Goal: Transaction & Acquisition: Purchase product/service

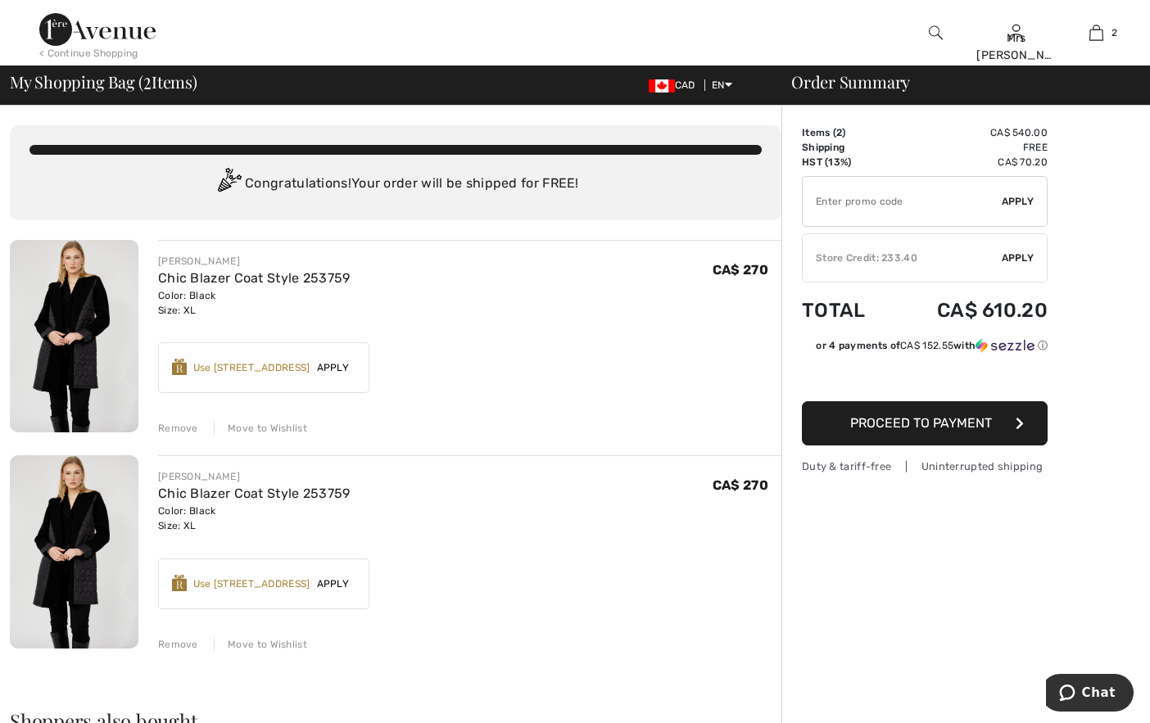
click at [183, 428] on div "Remove" at bounding box center [178, 428] width 40 height 15
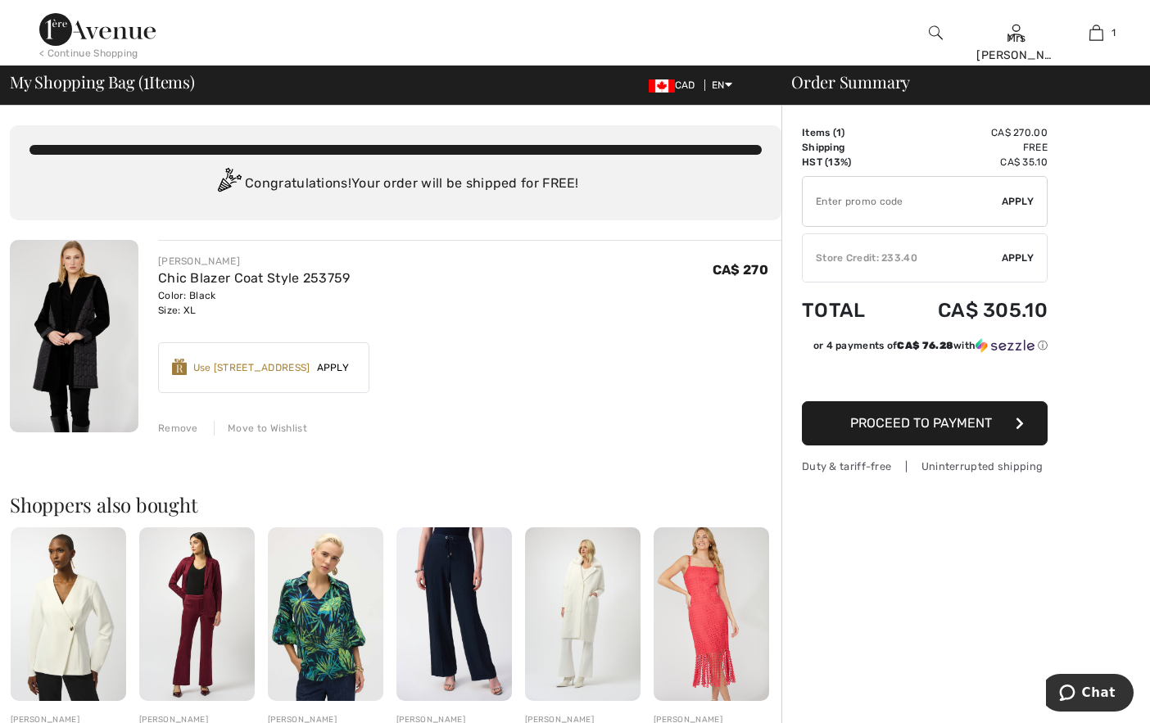
click at [342, 366] on span "Apply" at bounding box center [333, 367] width 46 height 15
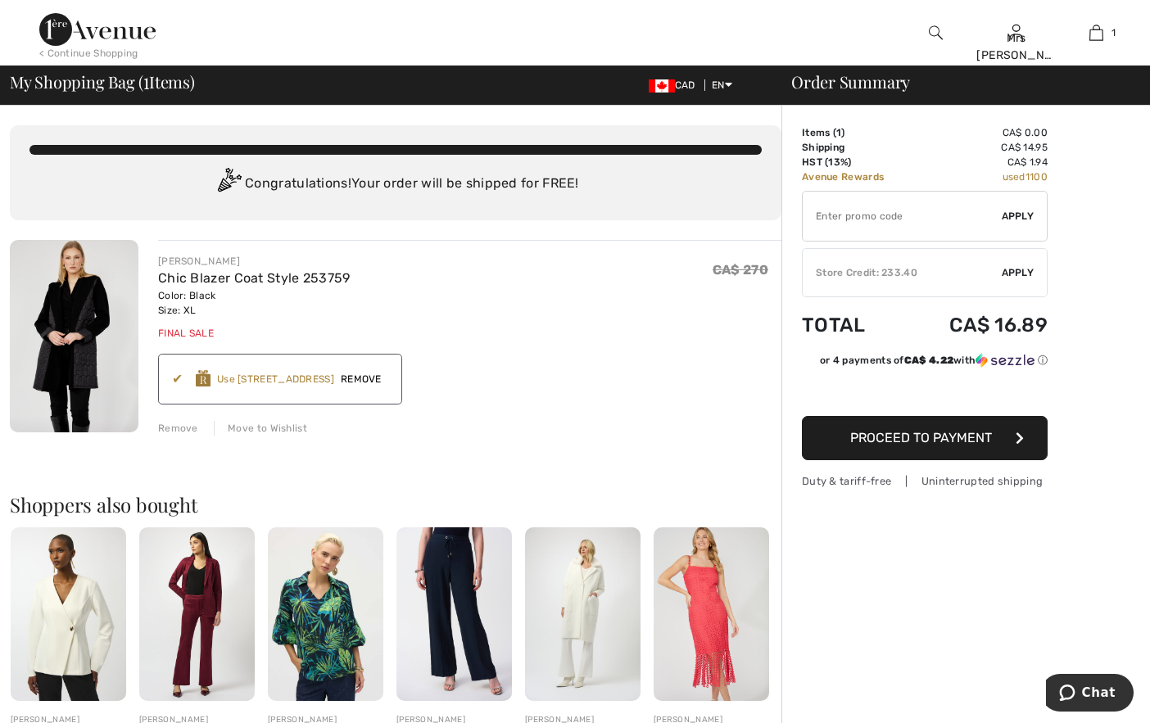
click at [75, 314] on img at bounding box center [74, 336] width 129 height 192
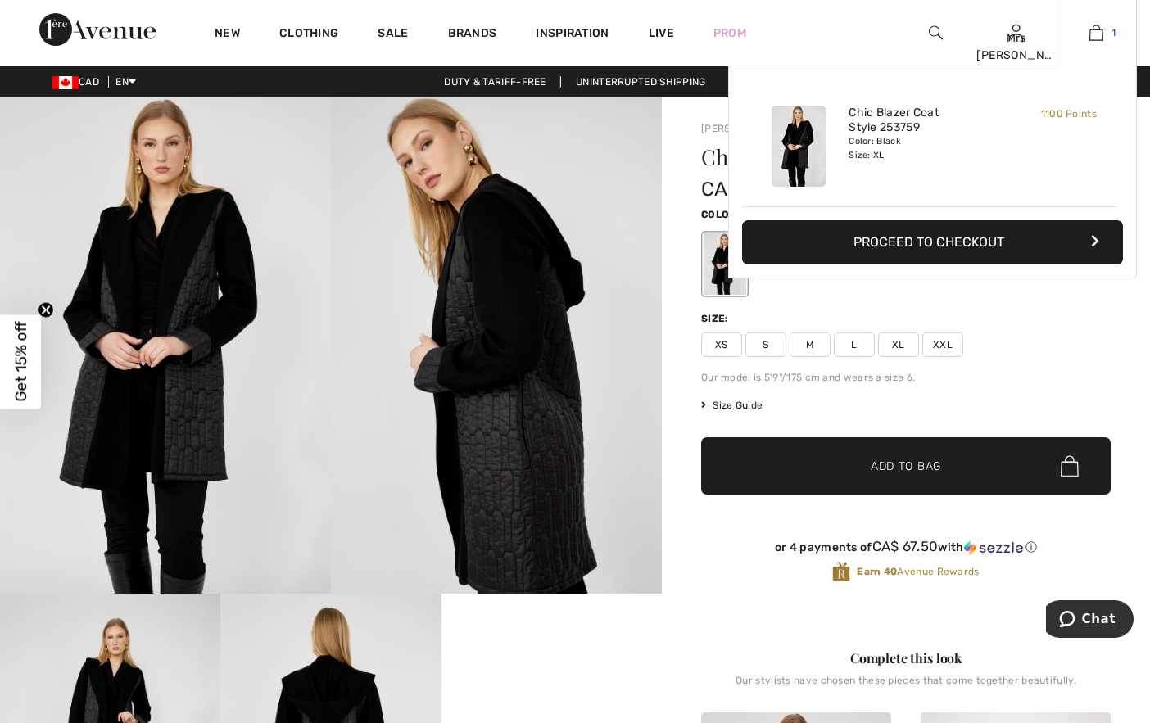
click at [1103, 38] on img at bounding box center [1096, 33] width 14 height 20
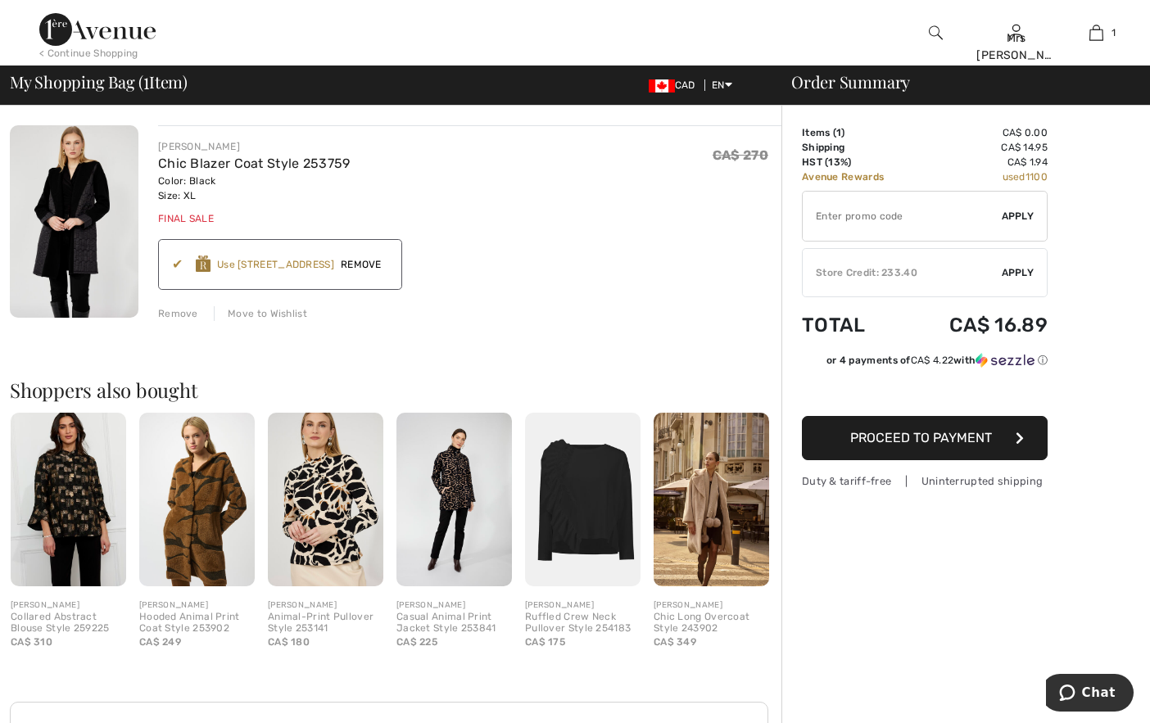
click at [163, 318] on div "Remove" at bounding box center [178, 313] width 40 height 15
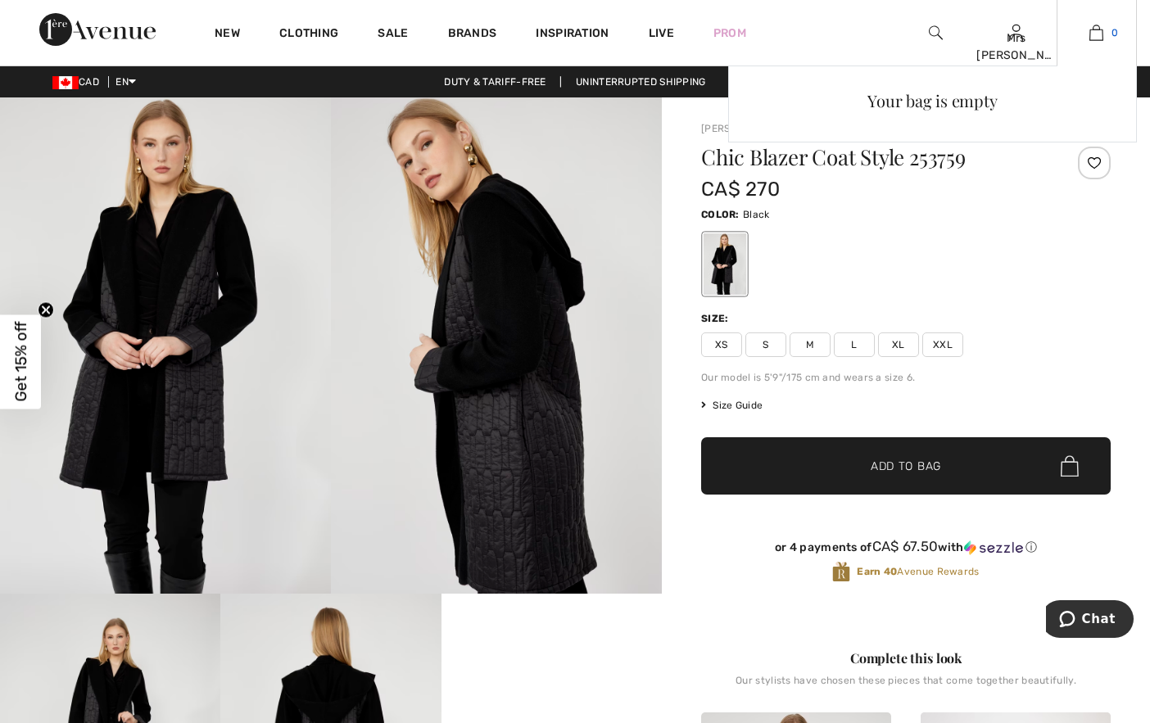
click at [1101, 32] on img at bounding box center [1096, 33] width 14 height 20
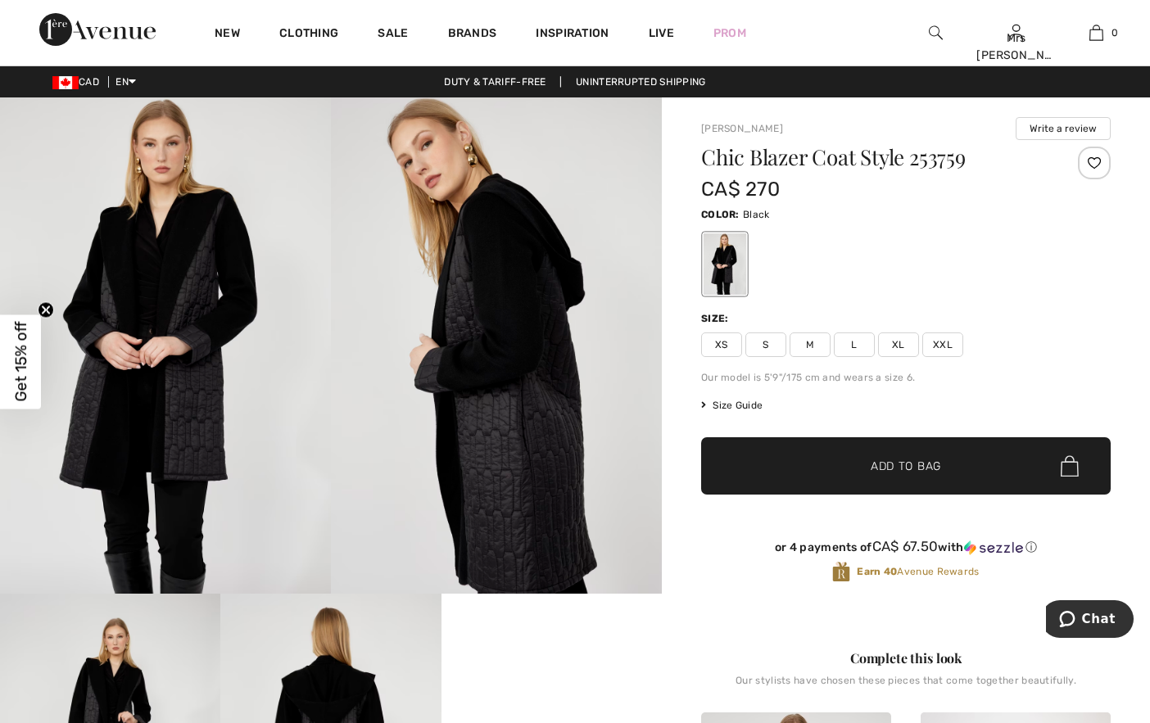
click at [512, 455] on img at bounding box center [496, 345] width 331 height 496
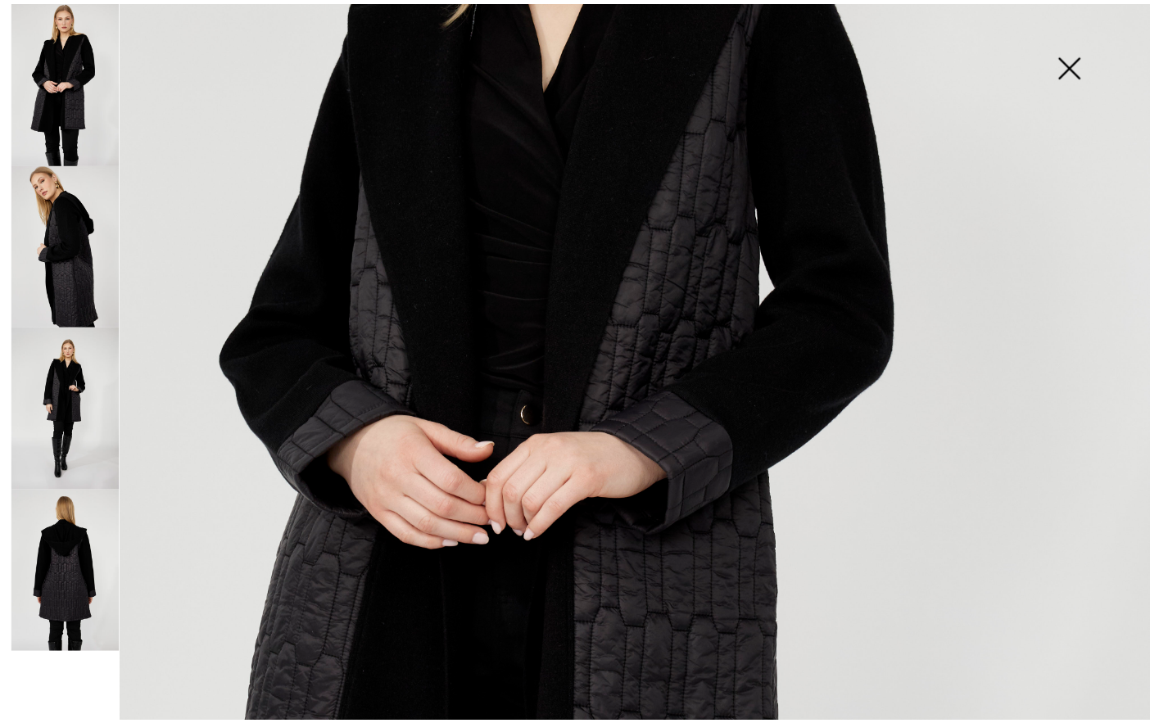
scroll to position [409, 0]
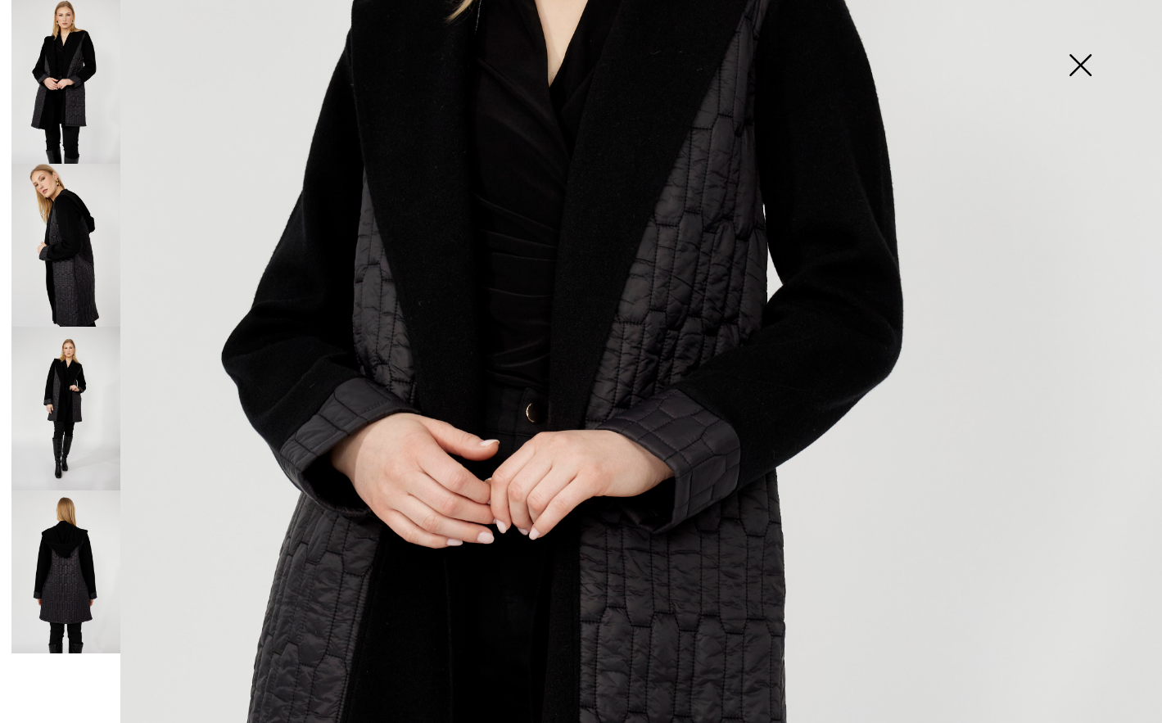
click at [1084, 62] on img at bounding box center [1080, 67] width 82 height 84
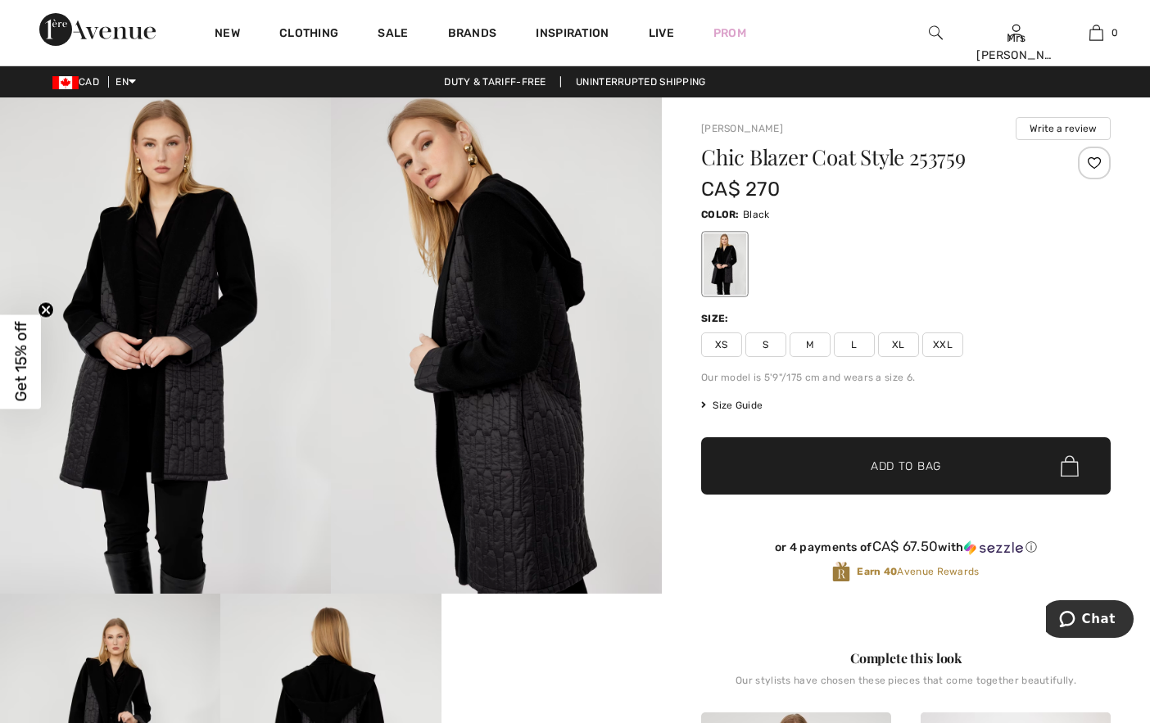
click at [899, 345] on span "XL" at bounding box center [898, 345] width 41 height 25
click at [913, 465] on span "Add to Bag" at bounding box center [906, 466] width 70 height 17
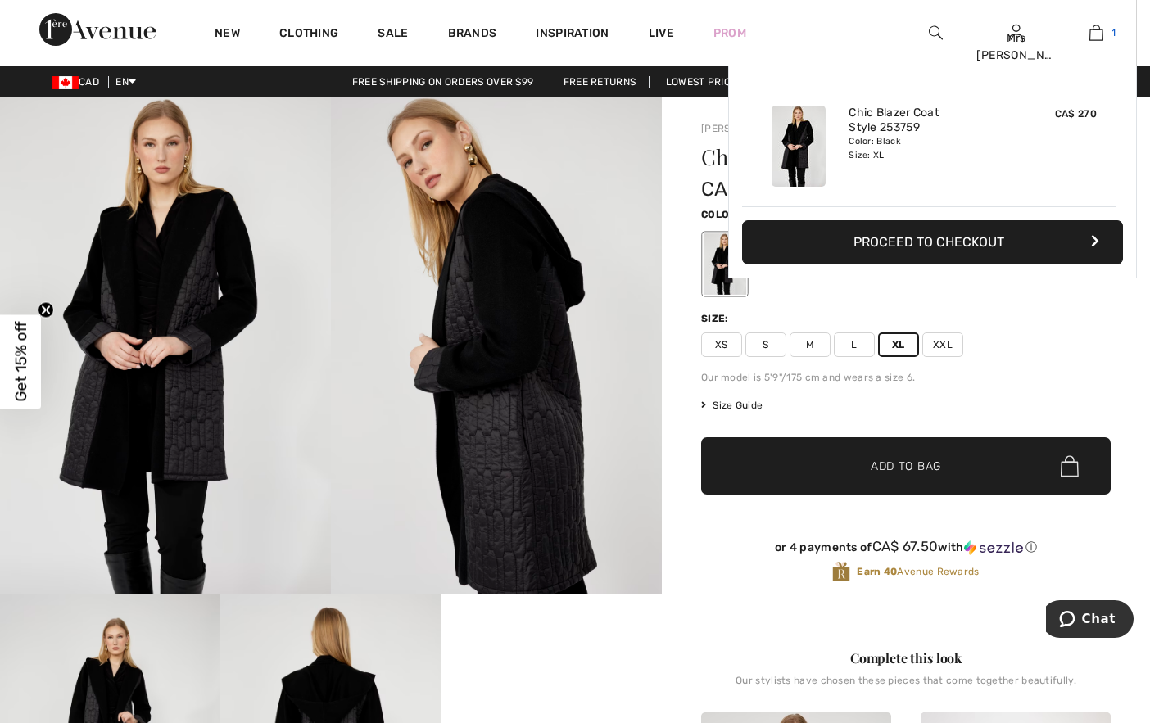
click at [1087, 30] on link "1" at bounding box center [1096, 33] width 79 height 20
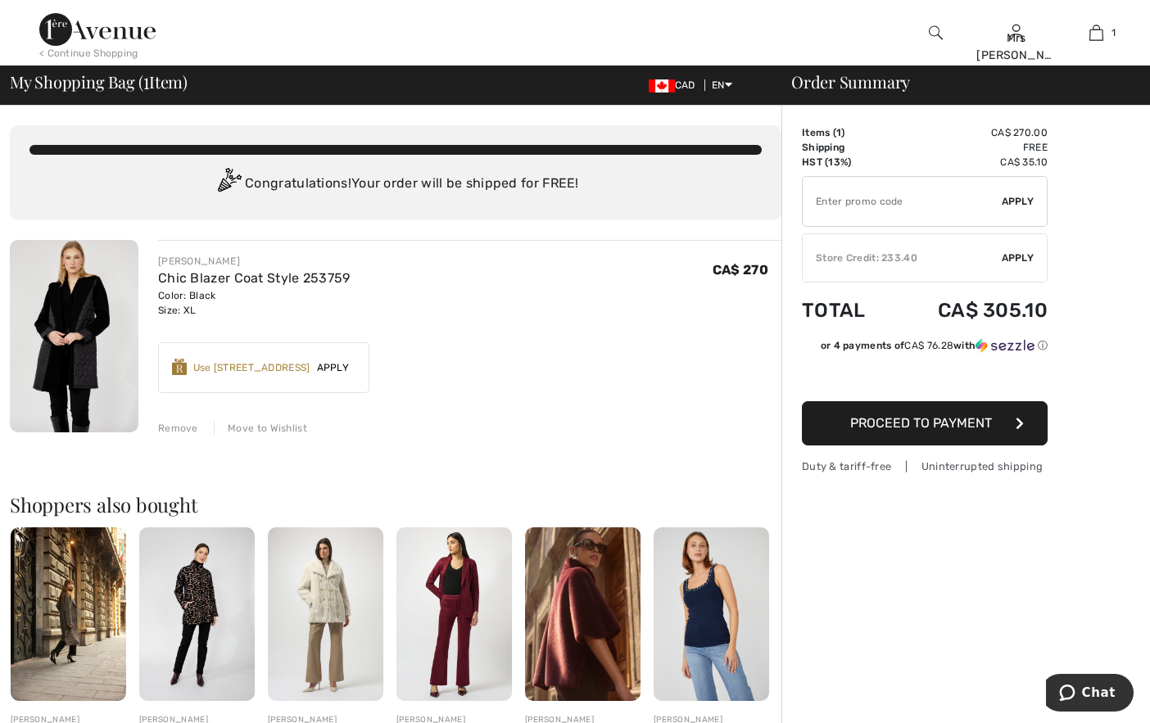
click at [337, 368] on span "Apply" at bounding box center [333, 367] width 46 height 15
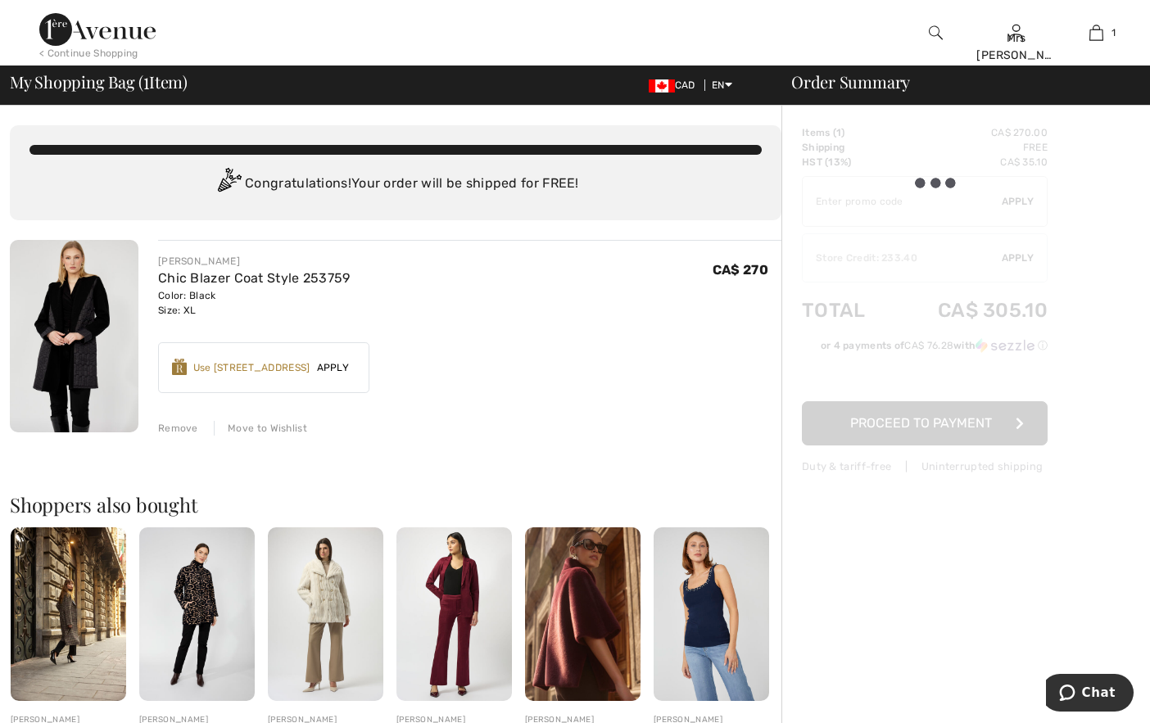
click at [337, 368] on div "Earn 40 Avenue Rewards ✔ Use 1100 Avenue Rewards Apply Remove" at bounding box center [263, 367] width 211 height 51
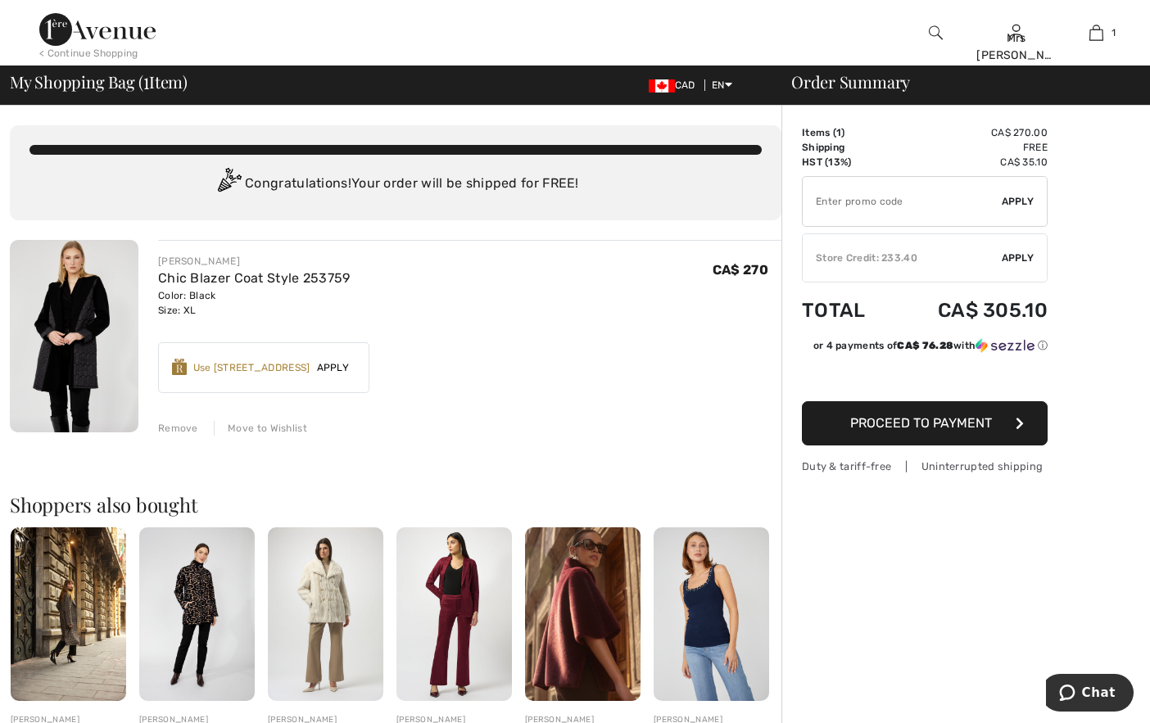
click at [333, 368] on span "Apply" at bounding box center [333, 367] width 46 height 15
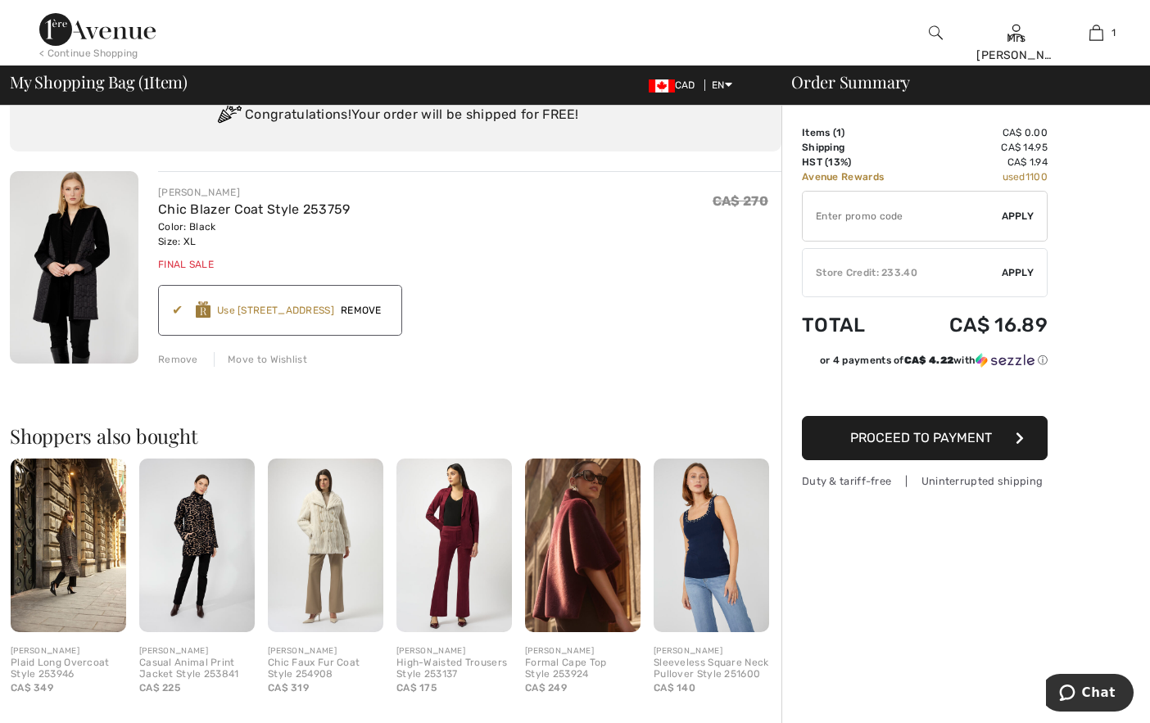
scroll to position [246, 0]
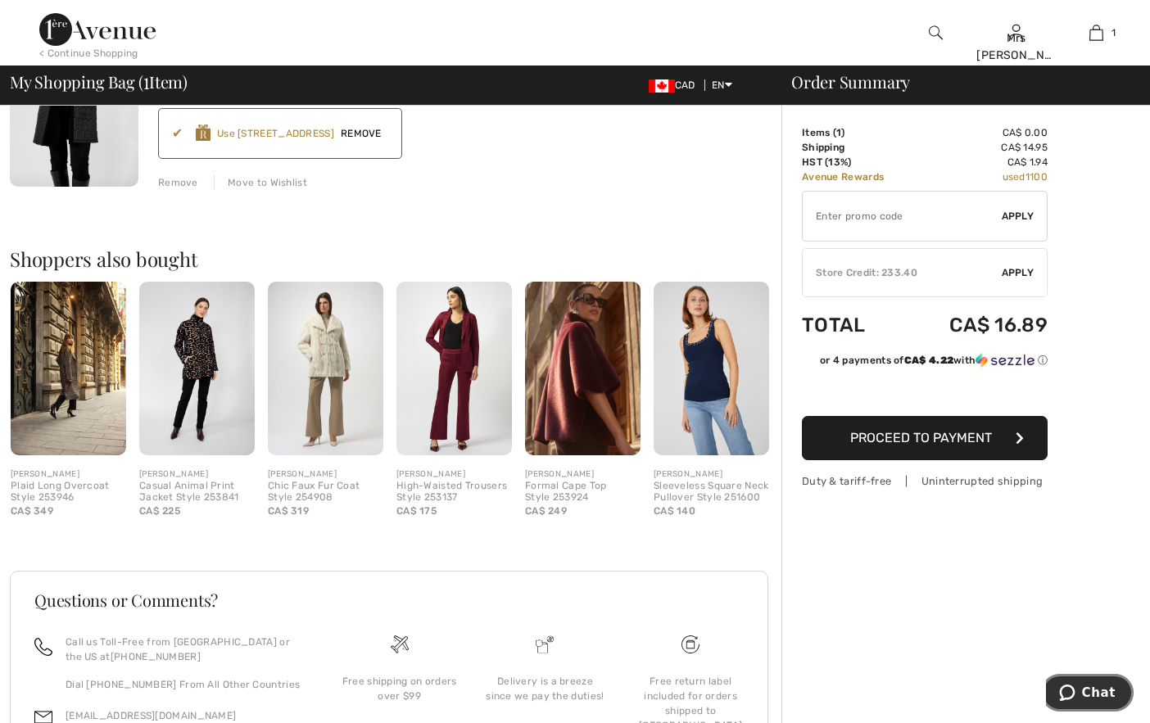
click at [1093, 685] on span "Chat" at bounding box center [1099, 692] width 34 height 15
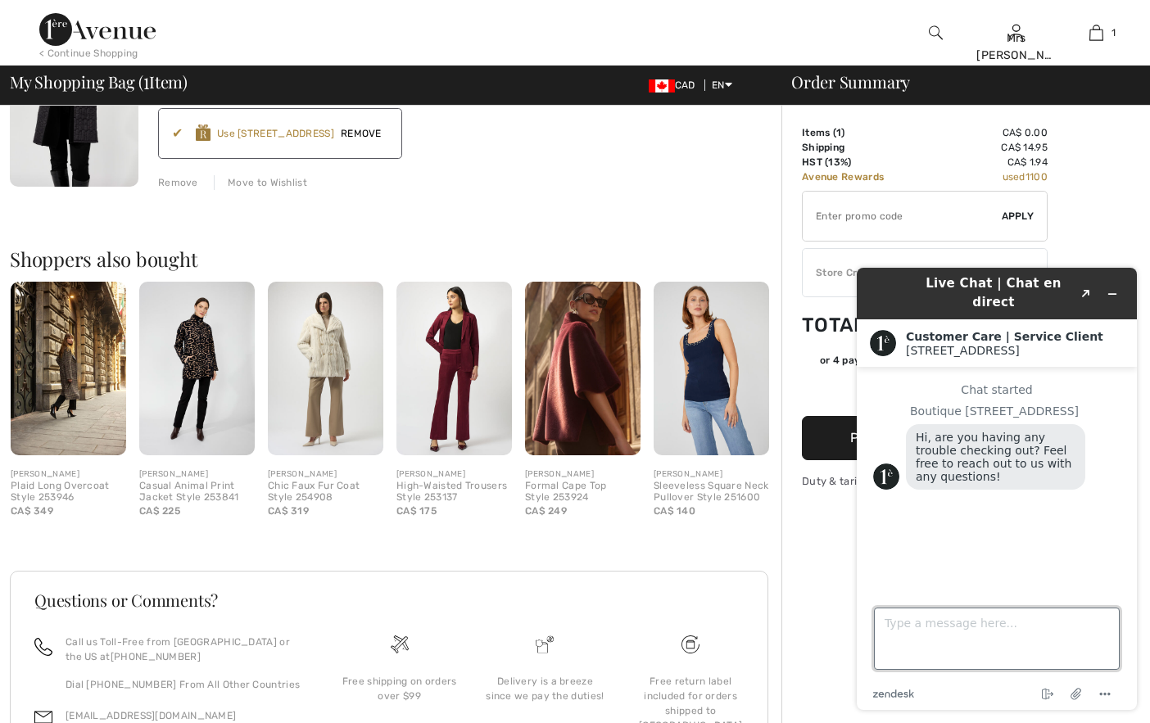
click at [897, 624] on textarea "Type a message here..." at bounding box center [997, 639] width 246 height 62
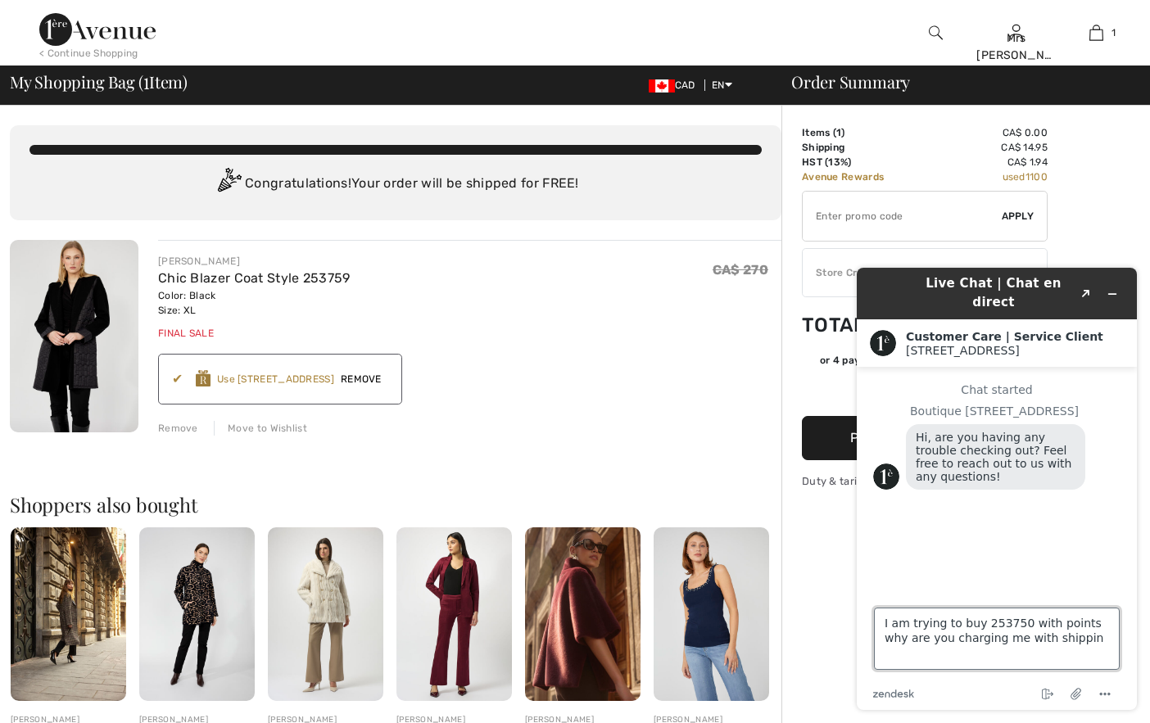
type textarea "I am trying to buy 253750 with points why are you charging me with shipping"
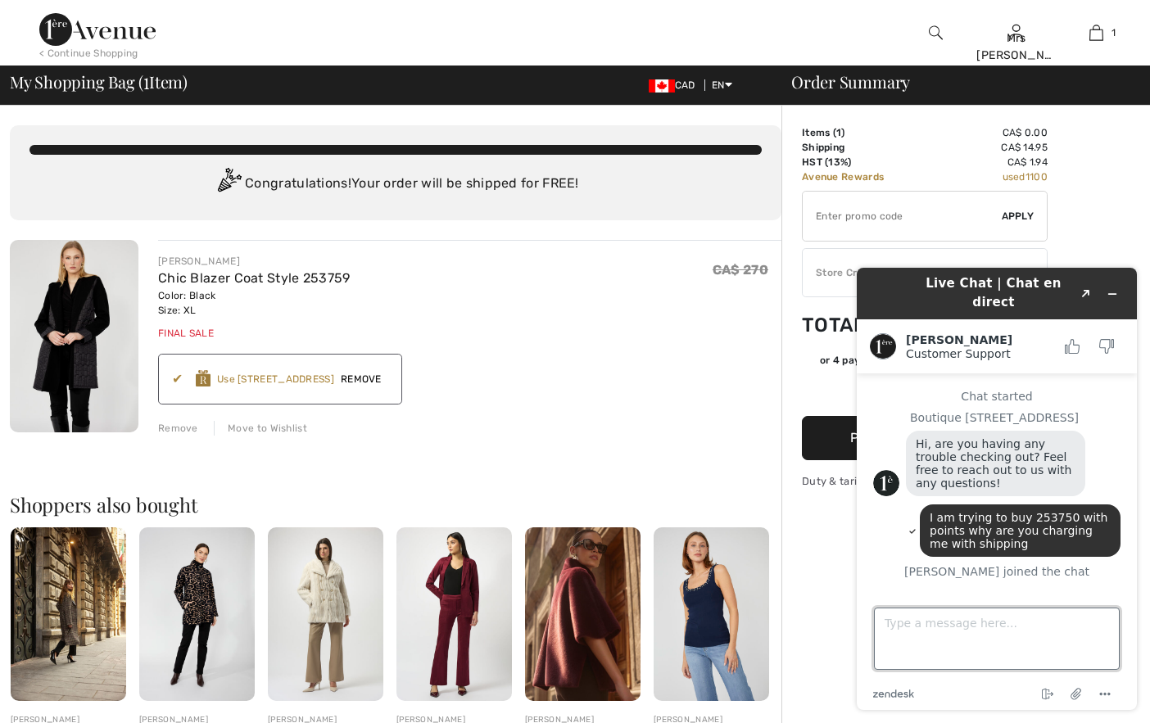
click at [885, 627] on textarea "Type a message here..." at bounding box center [997, 639] width 246 height 62
type textarea "and why is it a final sale"
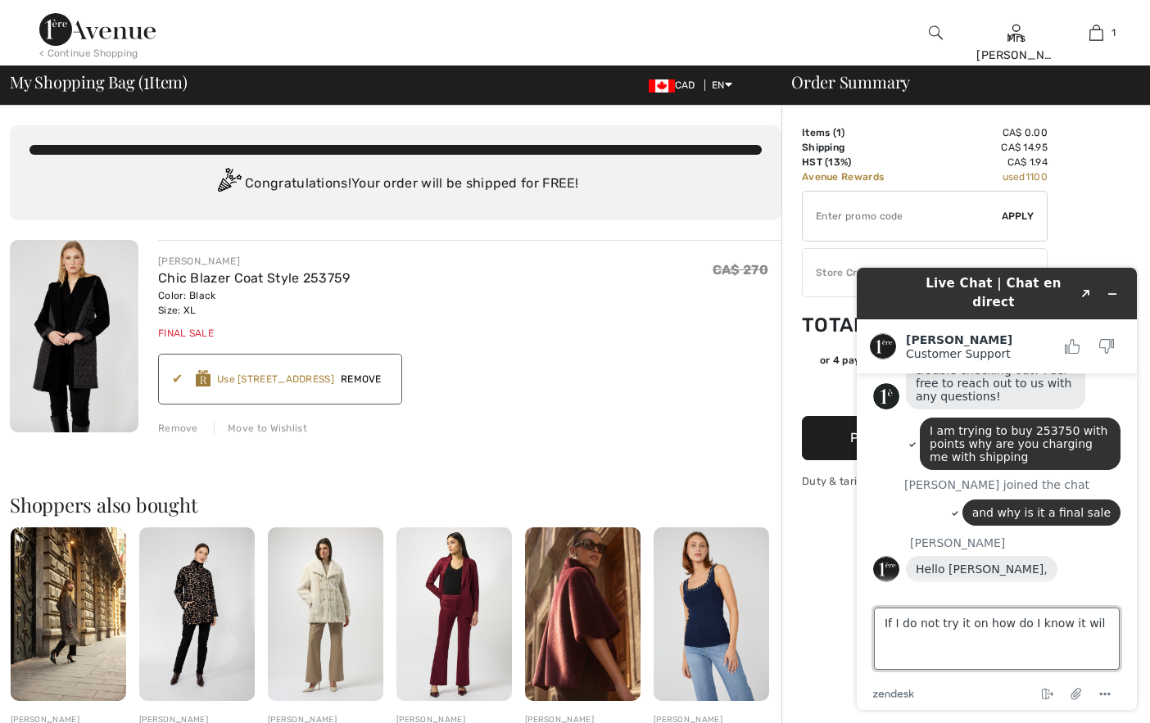
scroll to position [83, 0]
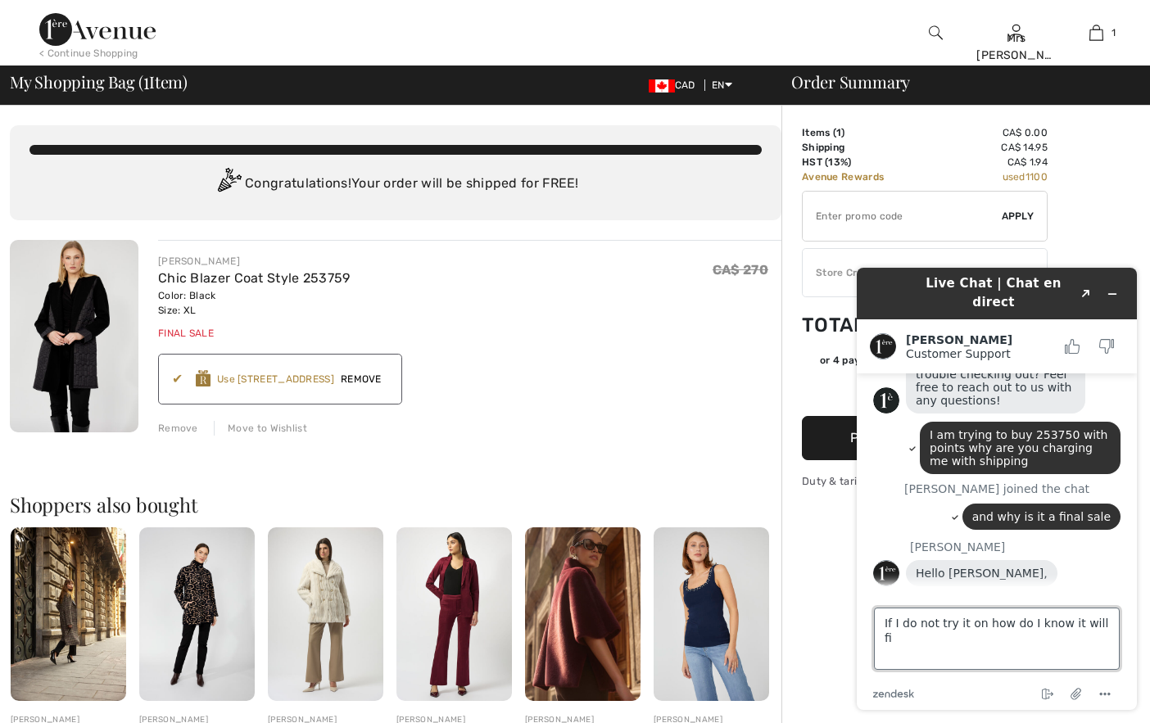
type textarea "If I do not try it on how do I know it will fit"
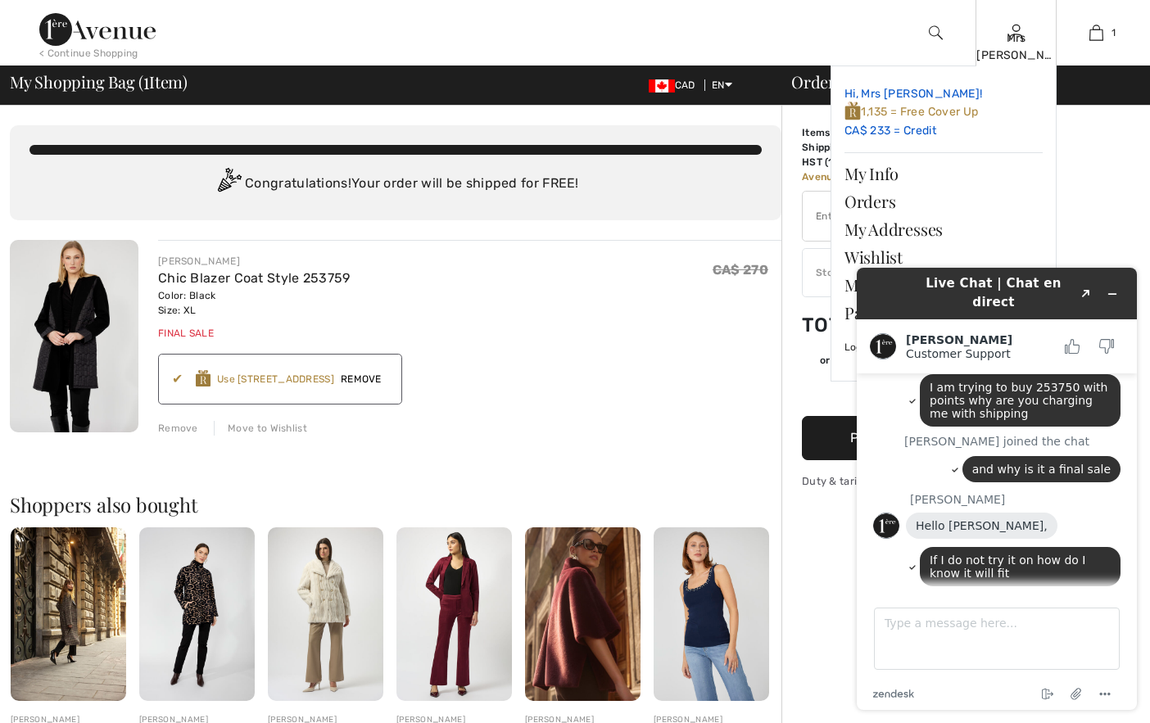
click at [885, 103] on link "Hi, Mrs TT! 1,135 = Free Cover Up CA$ 233 = Credit" at bounding box center [943, 112] width 198 height 66
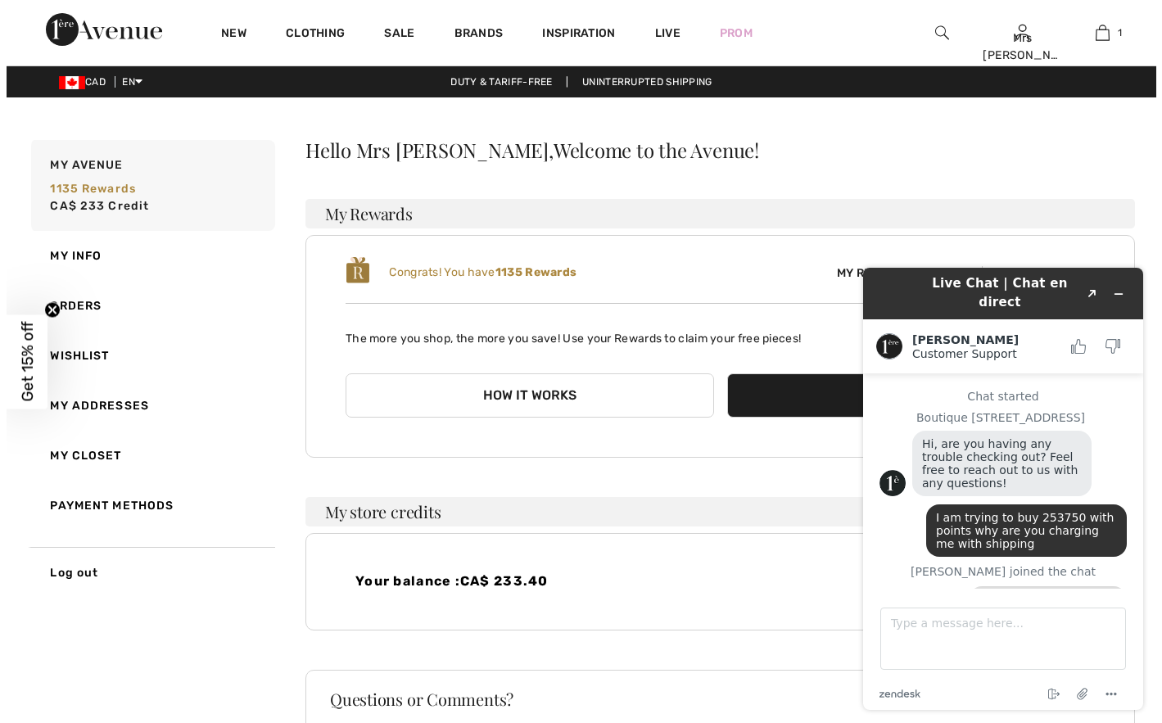
scroll to position [130, 0]
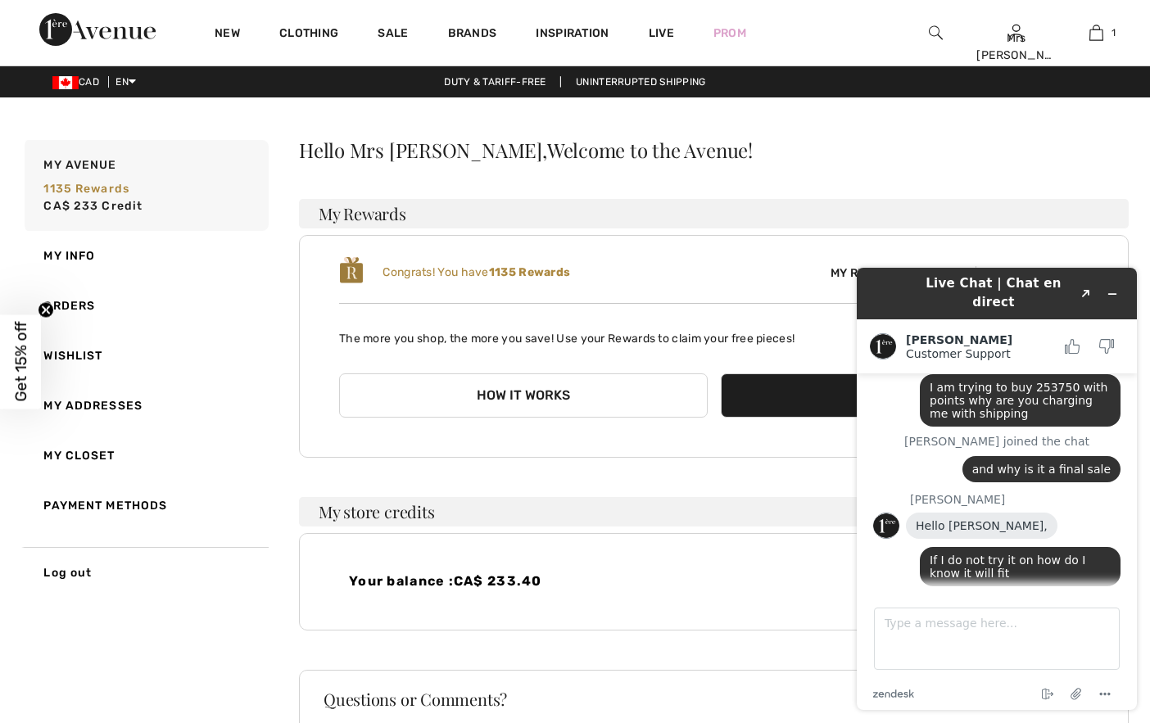
click at [695, 278] on div "Congrats! You have 1135 Rewards" at bounding box center [526, 273] width 375 height 34
click at [840, 272] on span "My Rewards History" at bounding box center [894, 273] width 155 height 17
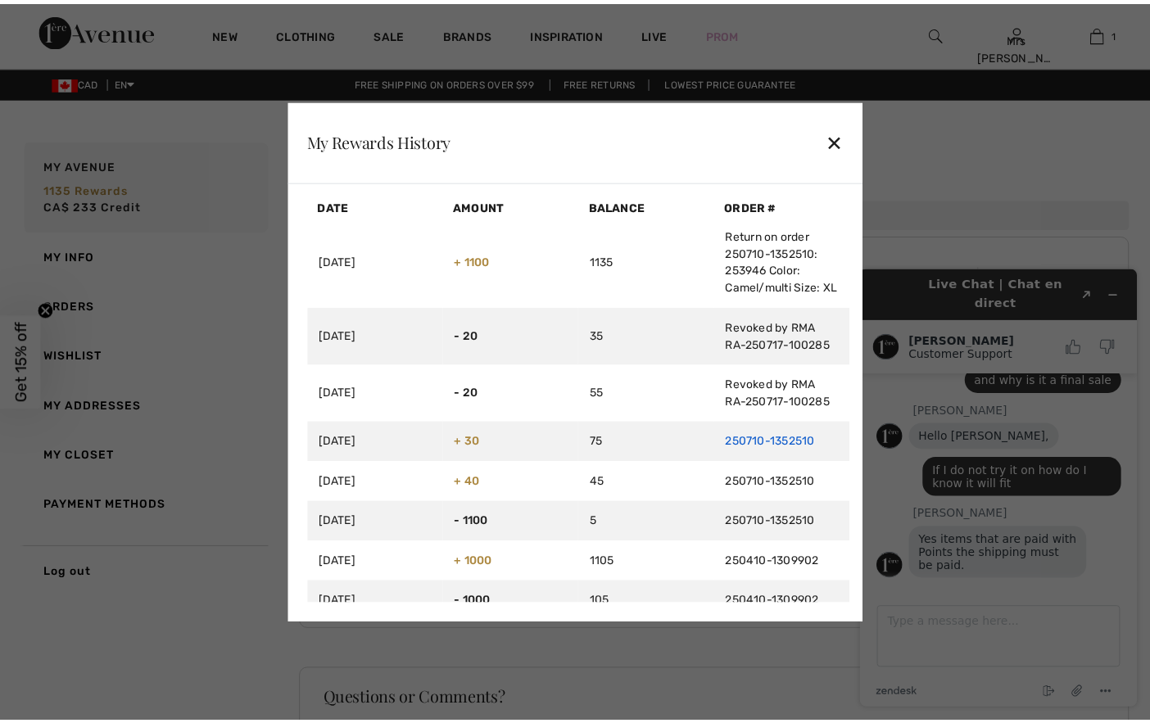
scroll to position [0, 0]
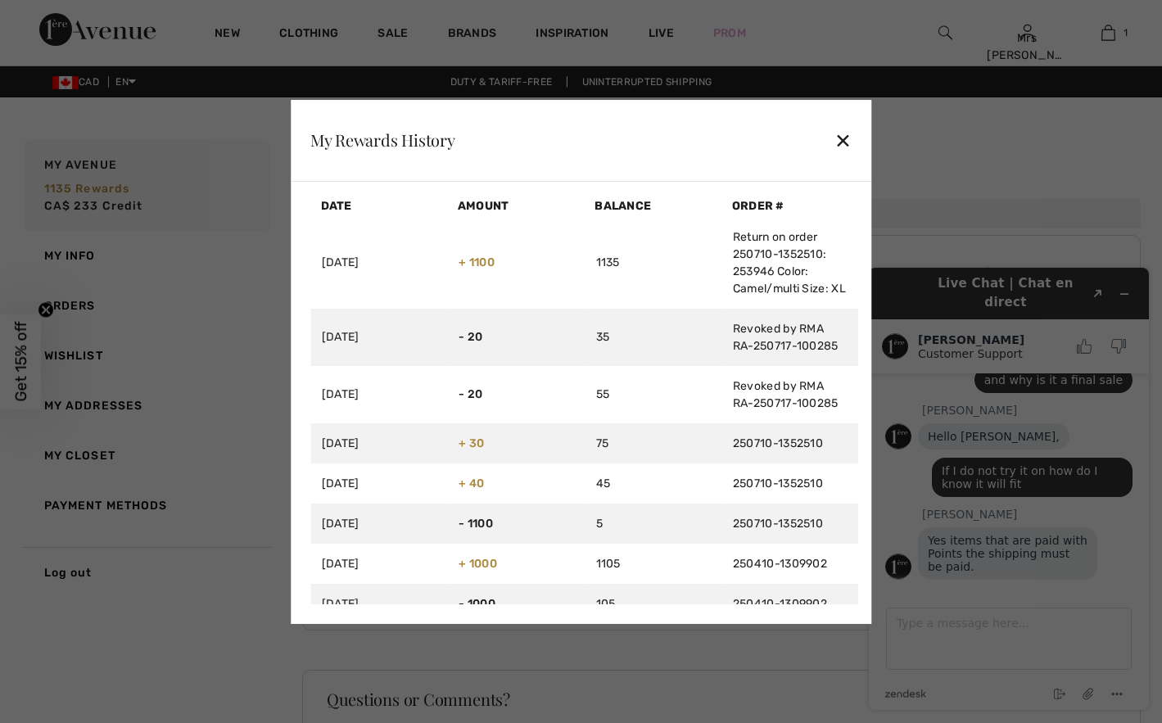
click at [839, 142] on div "✕" at bounding box center [843, 140] width 17 height 34
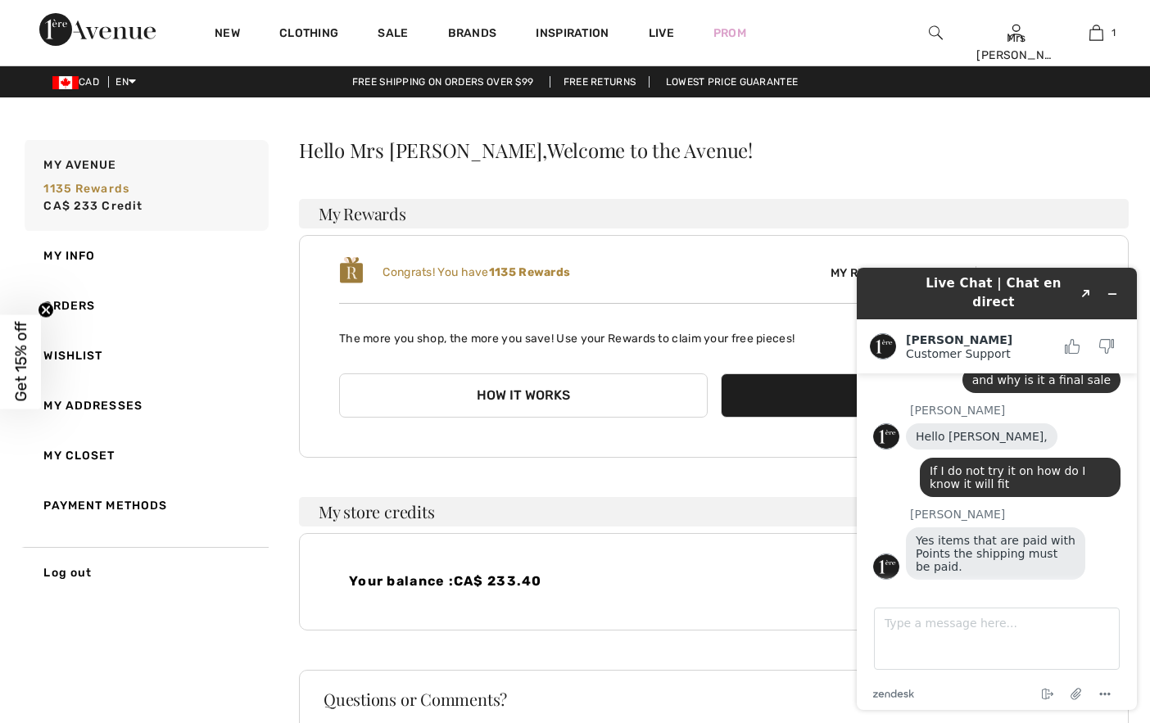
scroll to position [215, 0]
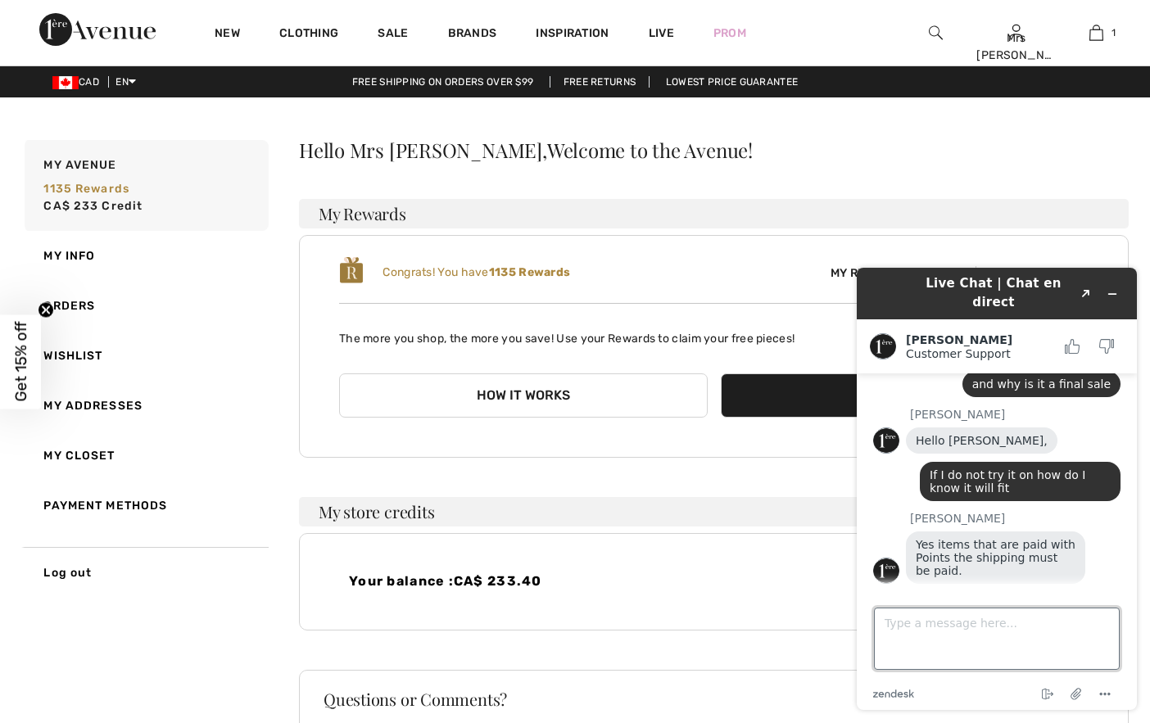
click at [887, 635] on textarea "Type a message here..." at bounding box center [997, 639] width 246 height 62
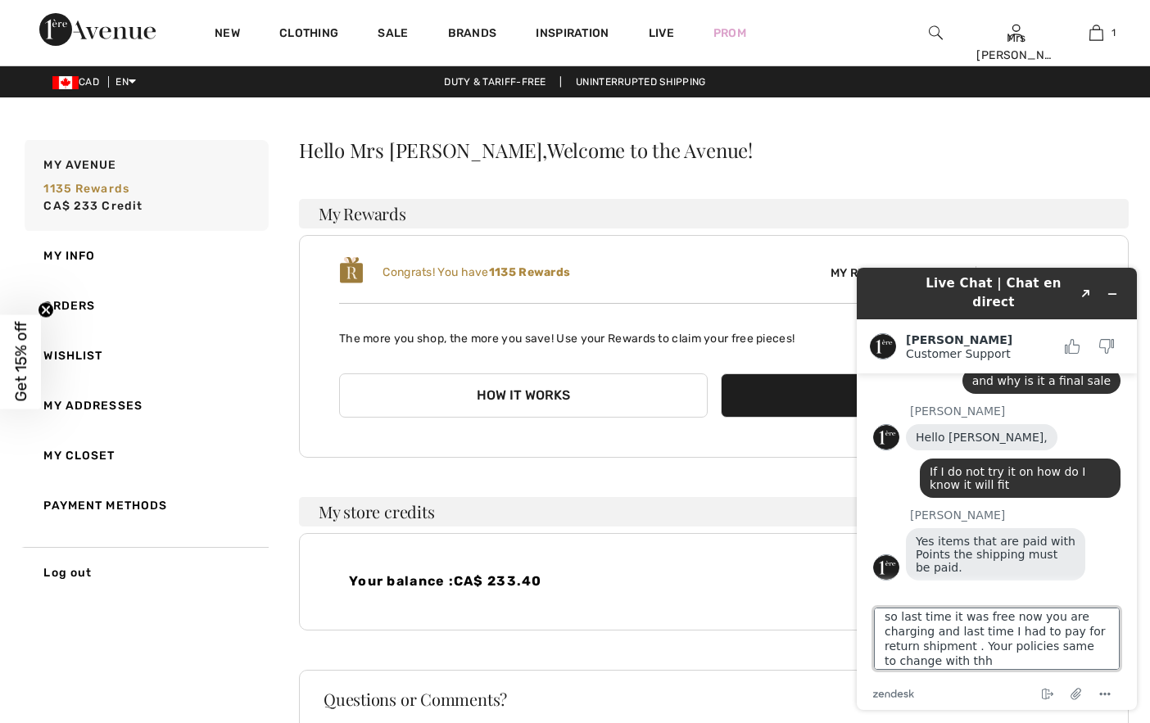
scroll to position [272, 0]
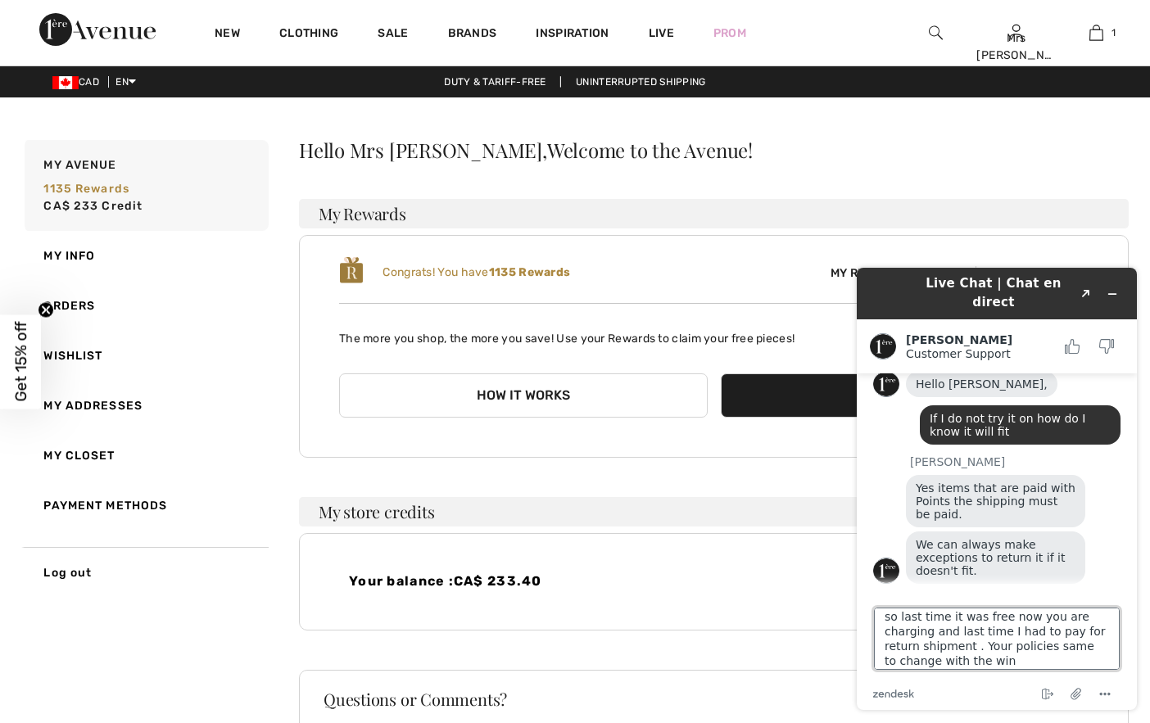
type textarea "so last time it was free now you are charging and last time I had to pay for re…"
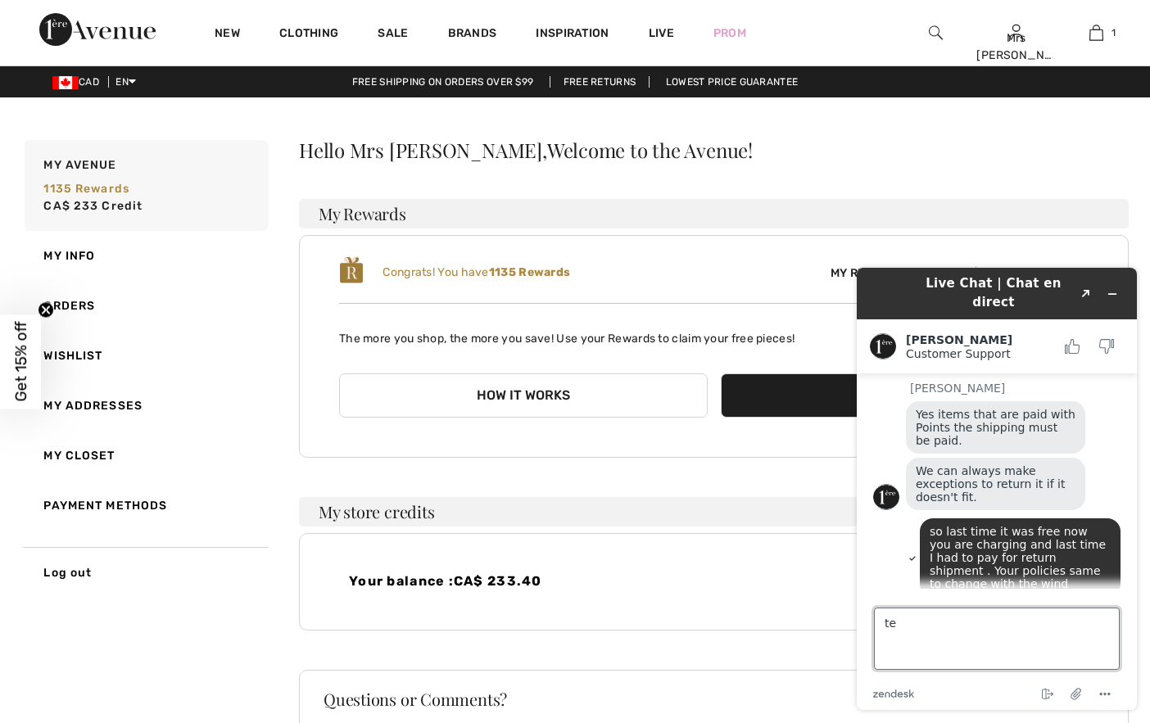
type textarea "t"
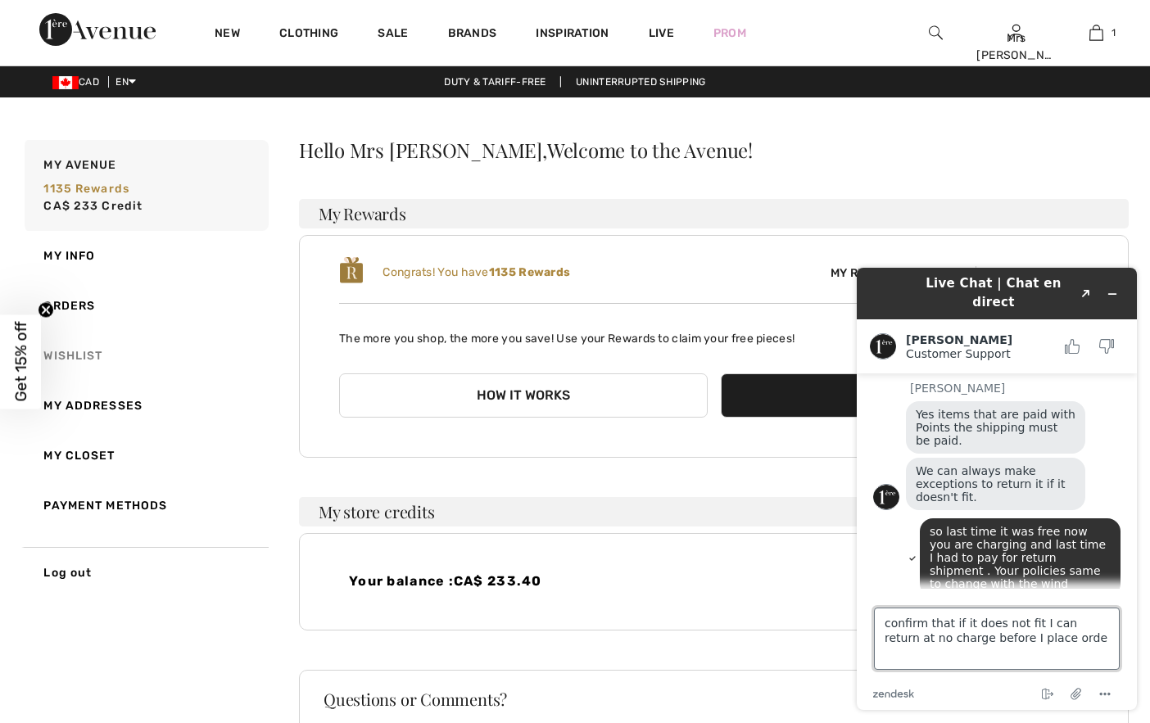
type textarea "confirm that if it does not fit I can return at no charge before I place order"
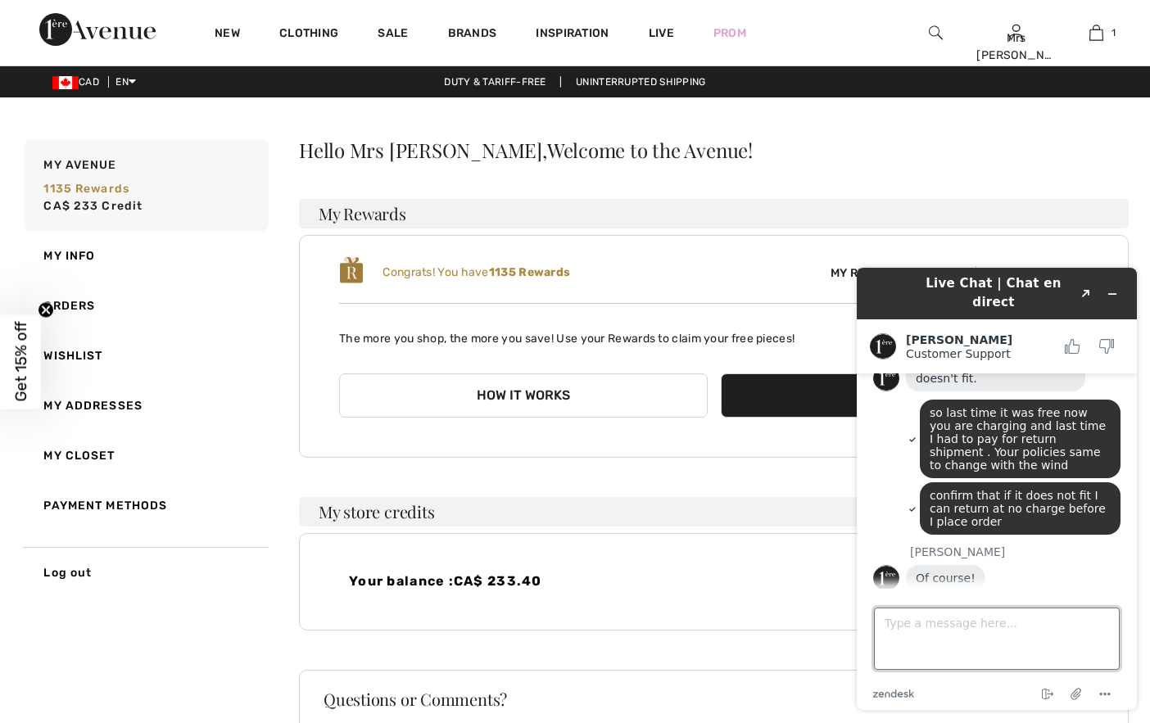
scroll to position [461, 0]
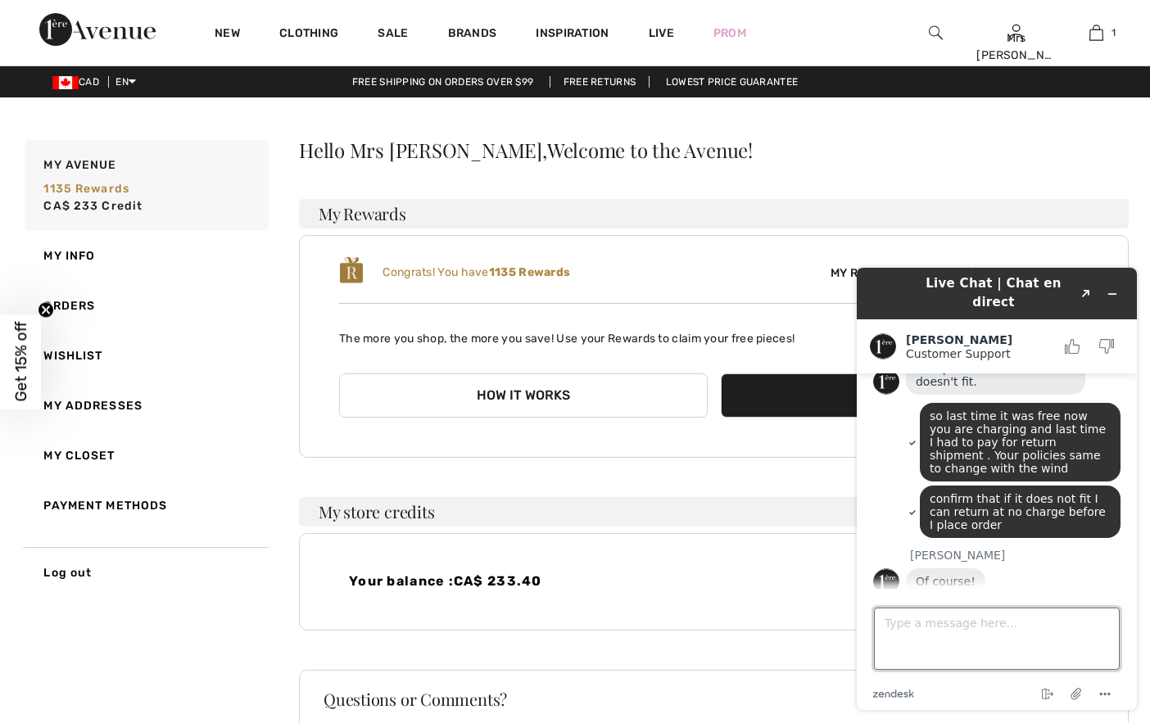
type textarea "n"
type textarea "by email please"
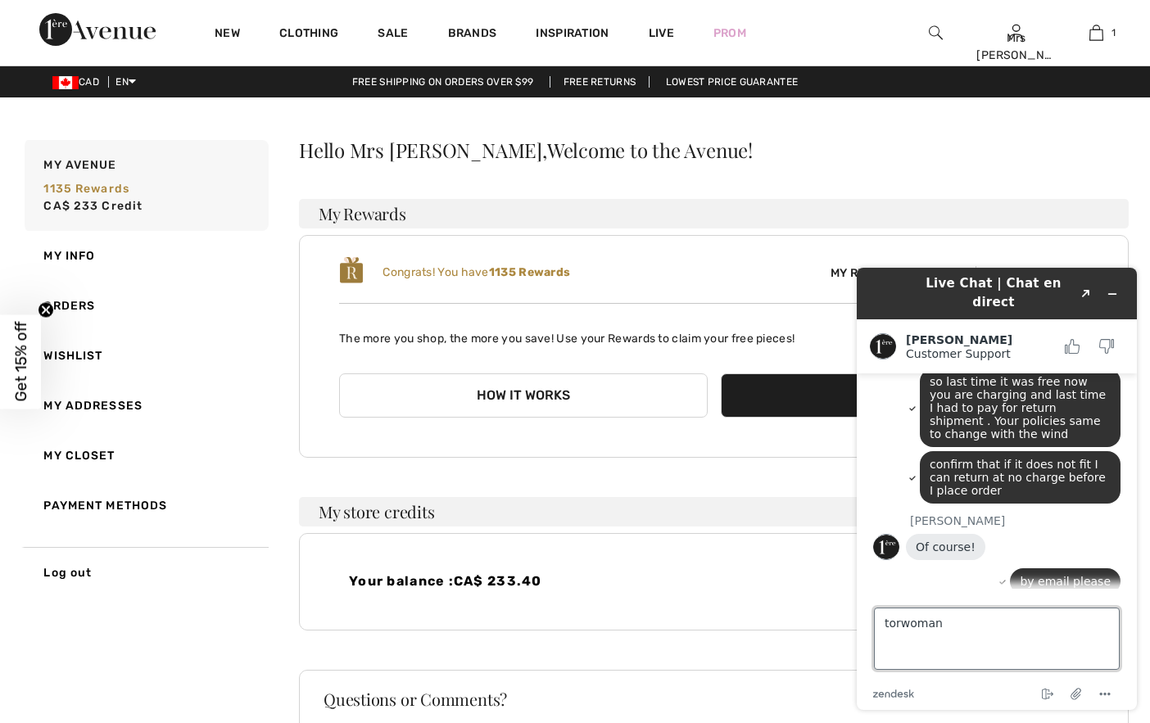
type textarea "torwoma"
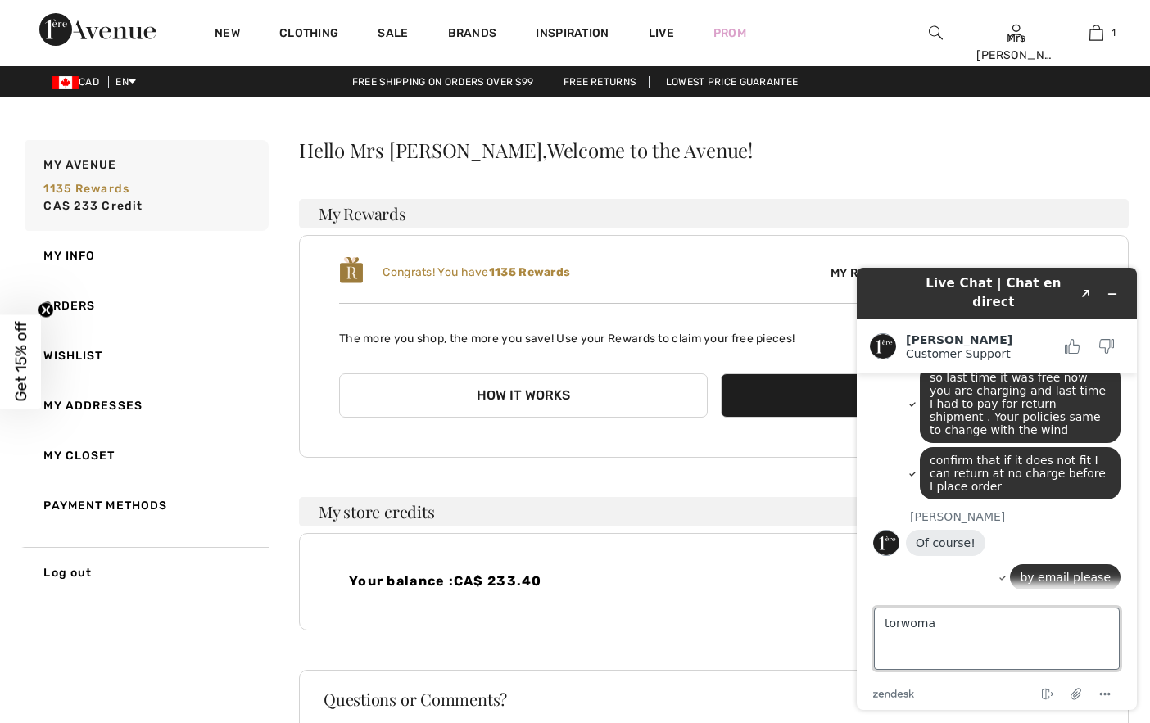
scroll to position [554, 0]
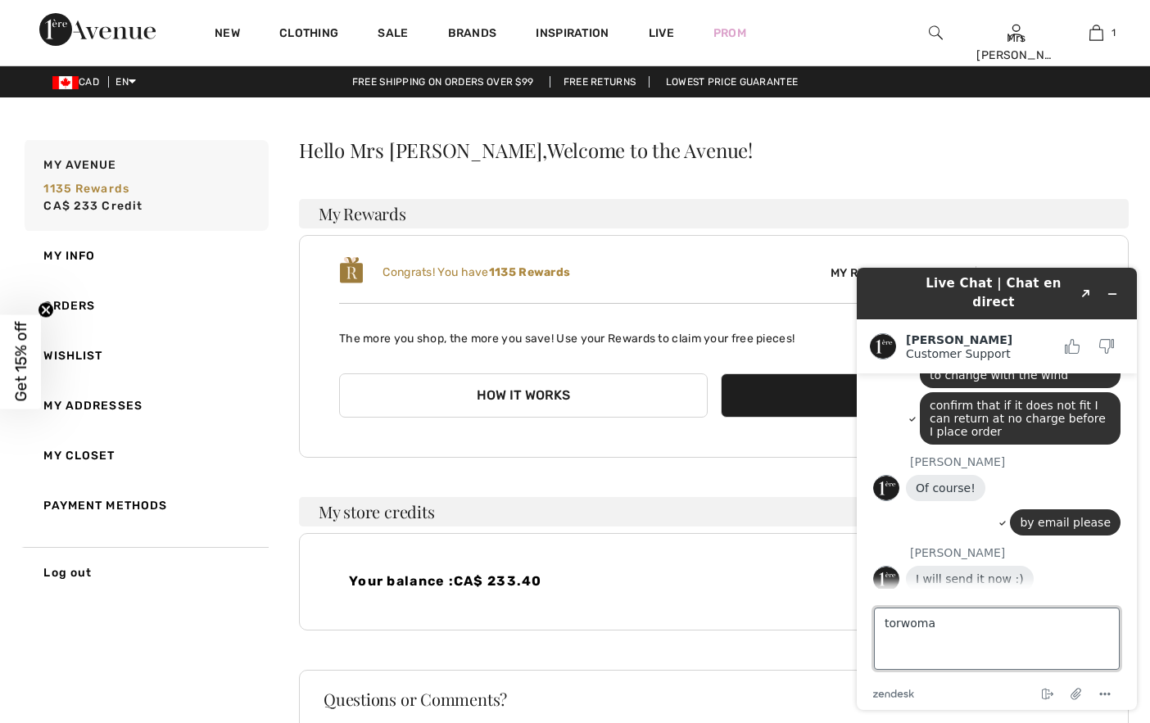
drag, startPoint x: 930, startPoint y: 621, endPoint x: 862, endPoint y: 613, distance: 68.4
click at [862, 613] on footer "Type a message here... torwoma zendesk .cls-1{fill:#03363d;} End chat Attach fi…" at bounding box center [997, 649] width 280 height 121
type textarea "okay thank you"
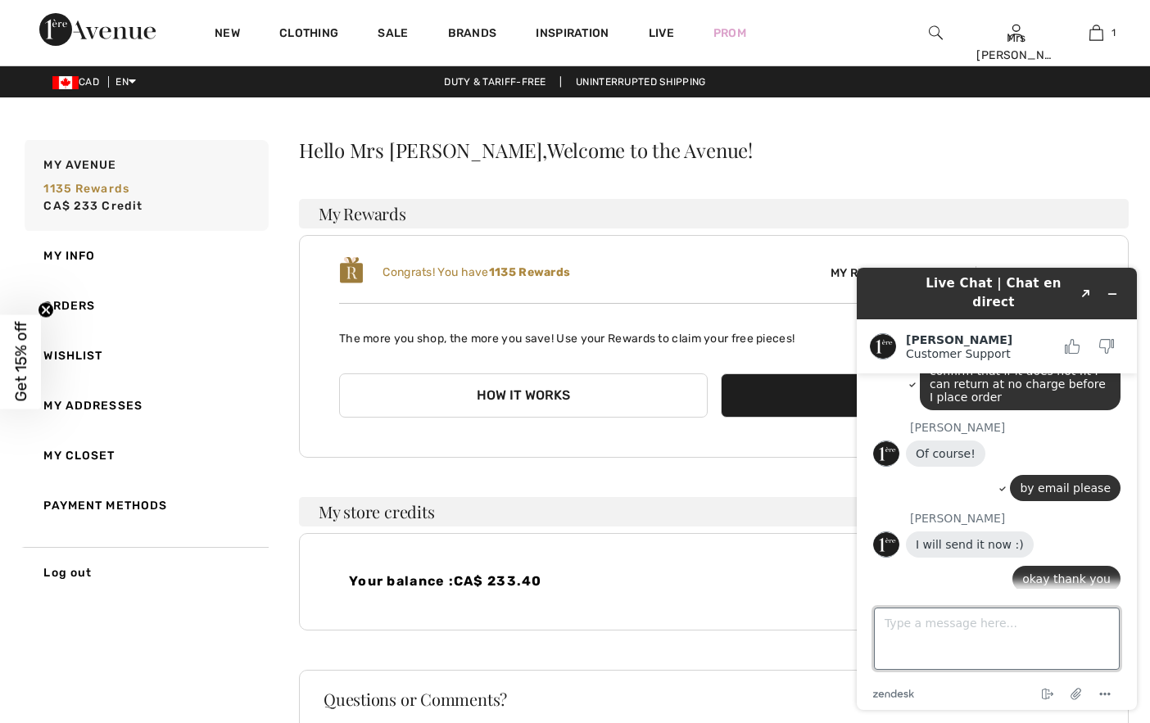
scroll to position [589, 0]
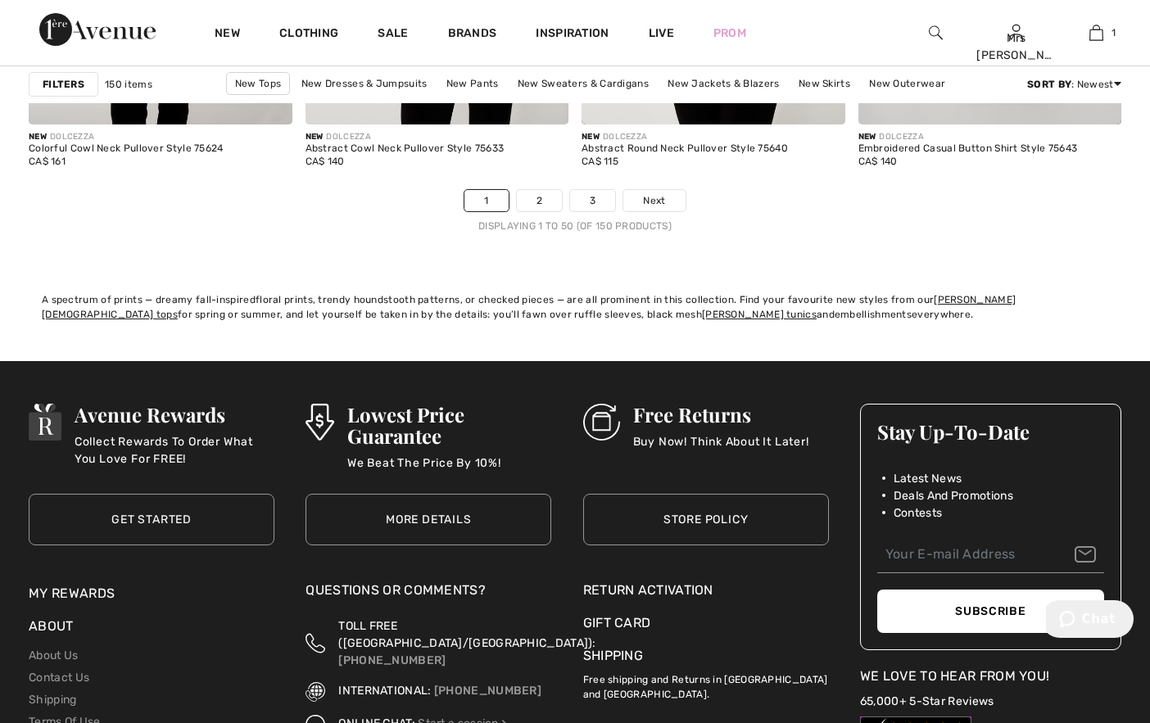
scroll to position [7152, 0]
